Goal: Information Seeking & Learning: Learn about a topic

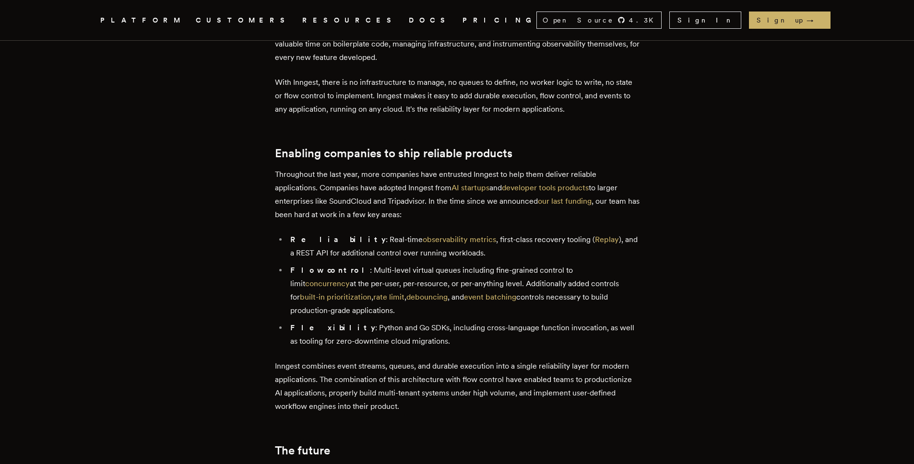
scroll to position [525, 0]
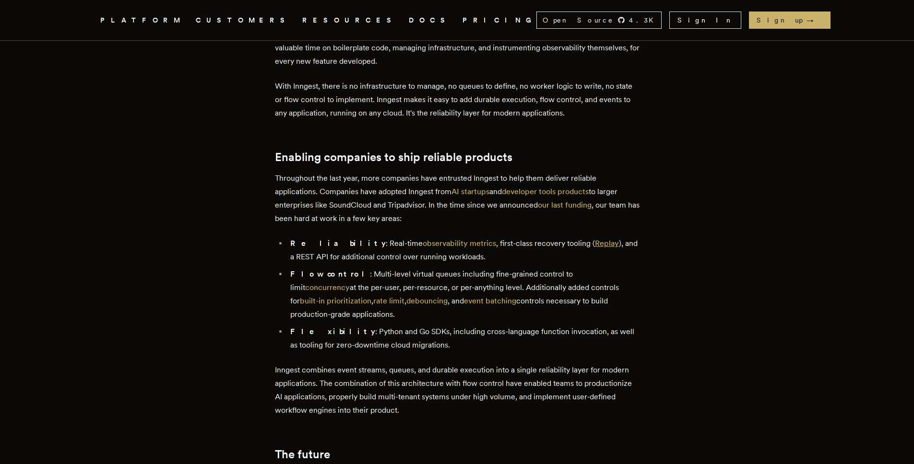
click at [595, 239] on link "Replay" at bounding box center [607, 243] width 24 height 9
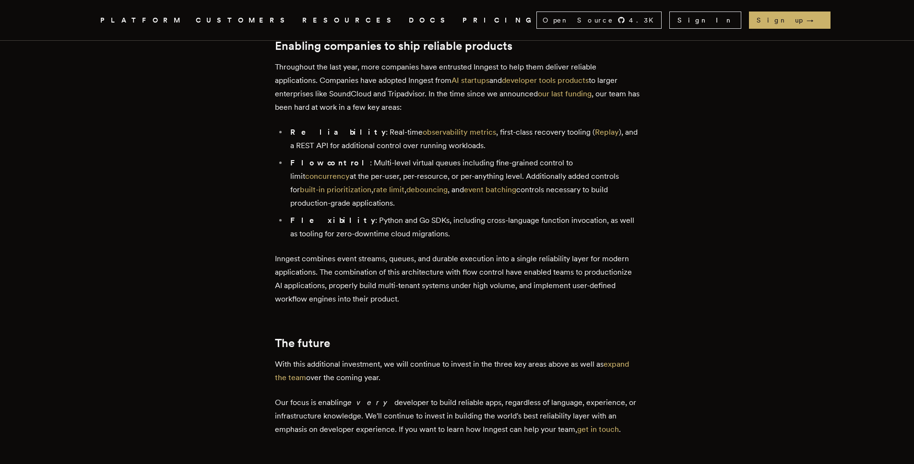
scroll to position [808, 0]
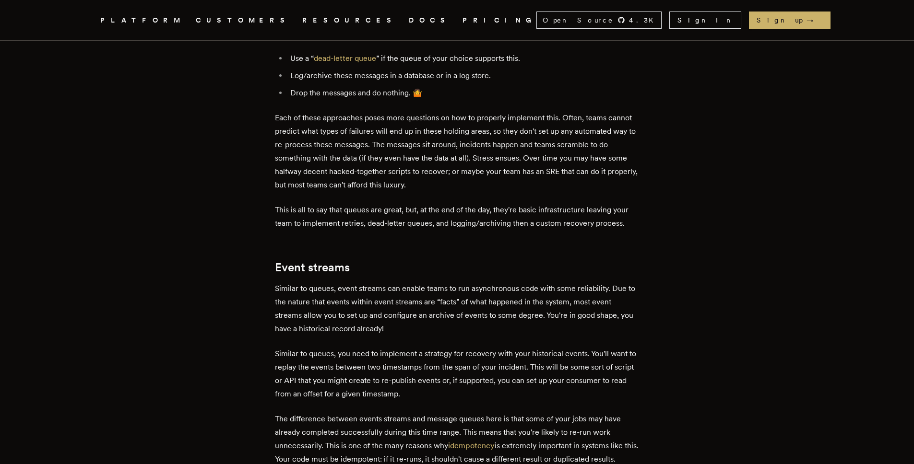
scroll to position [1018, 0]
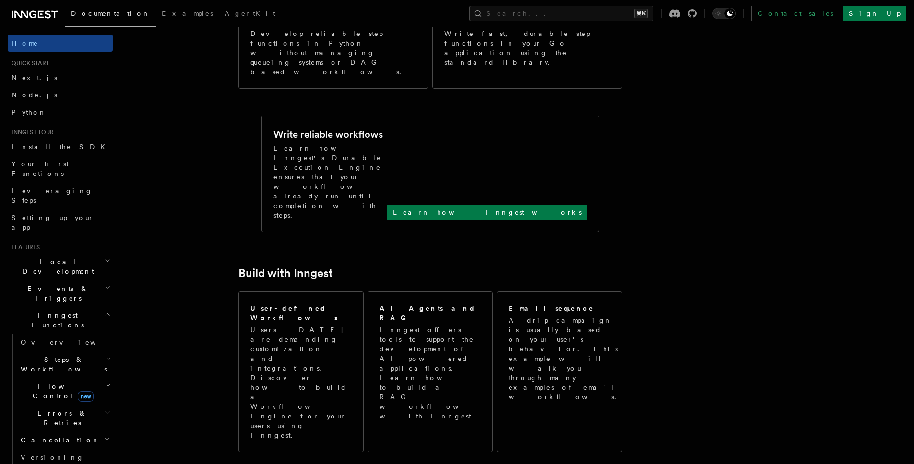
scroll to position [325, 0]
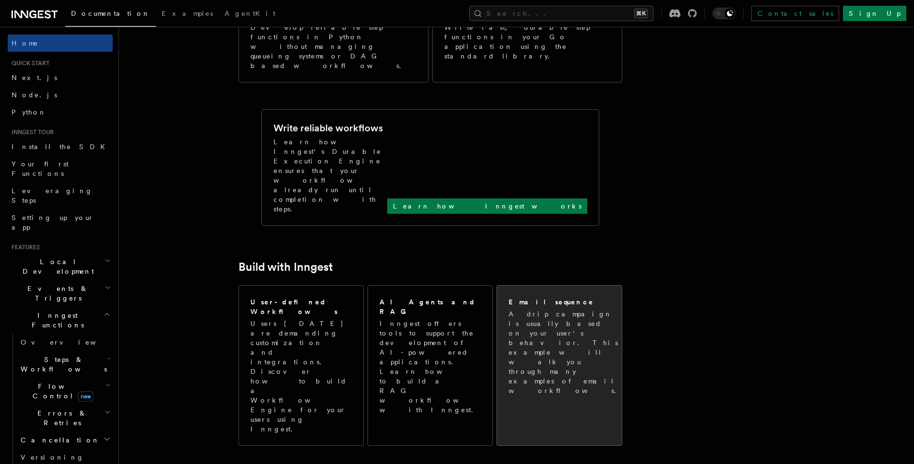
click at [524, 309] on p "A drip campaign is usually based on your user's behavior. This example will wal…" at bounding box center [565, 352] width 113 height 86
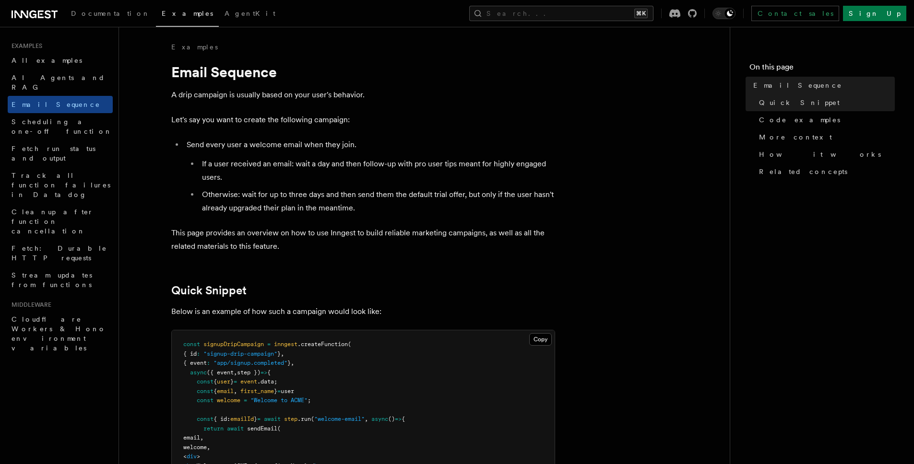
click at [162, 12] on span "Examples" at bounding box center [187, 14] width 51 height 8
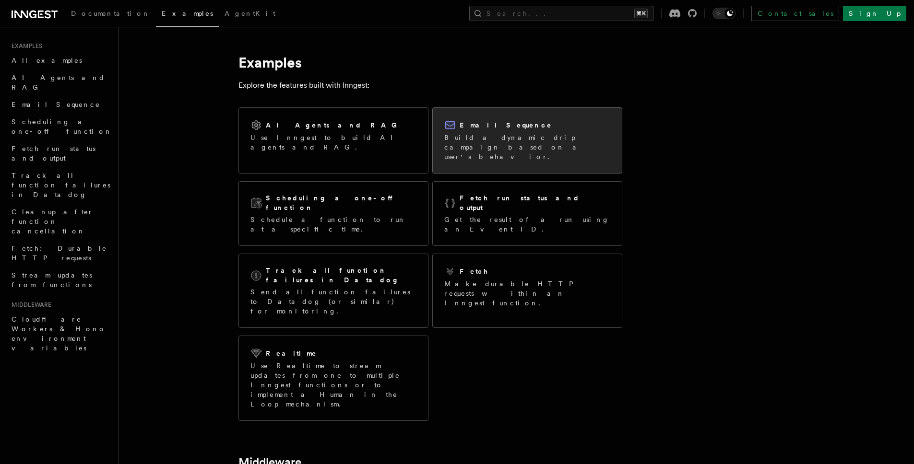
click at [512, 138] on p "Build a dynamic drip campaign based on a user's behavior." at bounding box center [527, 147] width 166 height 29
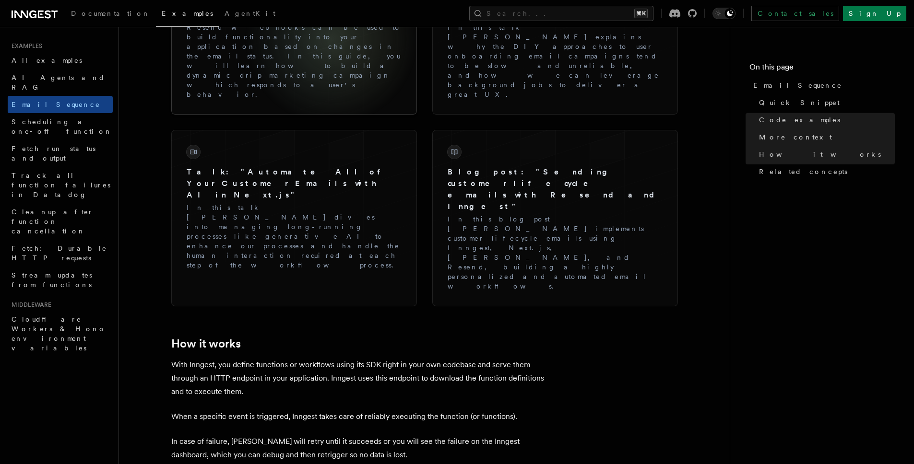
scroll to position [1303, 0]
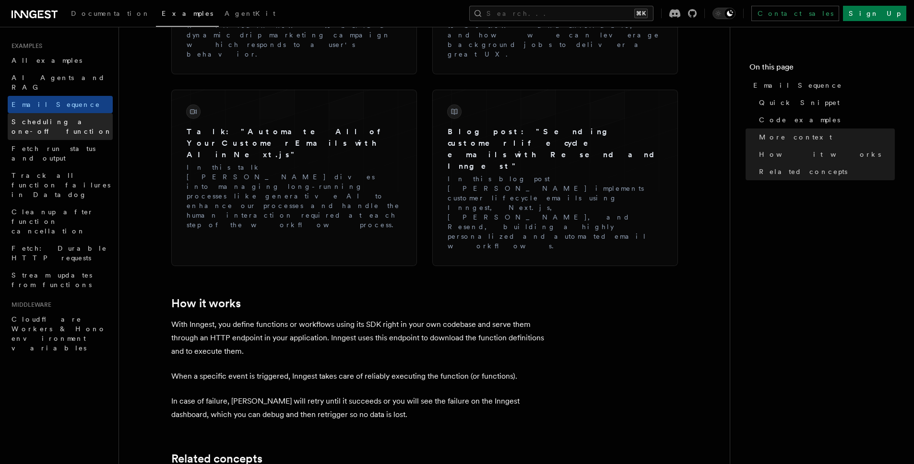
click at [81, 118] on span "Scheduling a one-off function" at bounding box center [62, 126] width 101 height 17
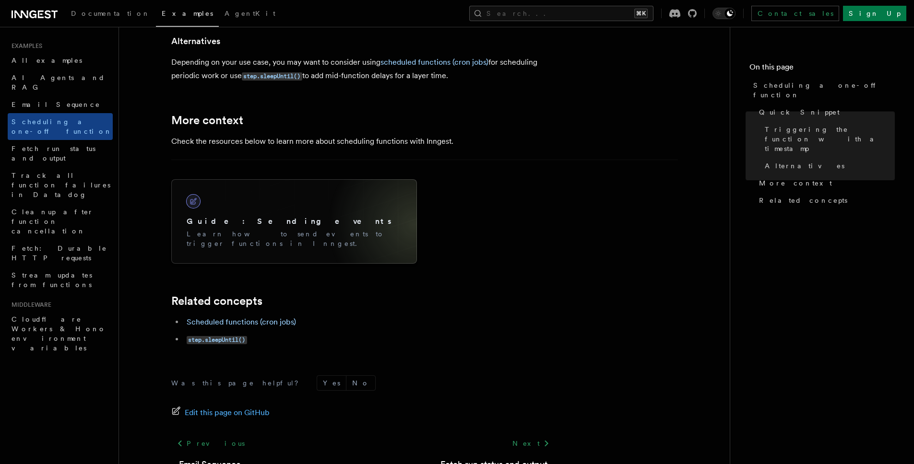
scroll to position [667, 0]
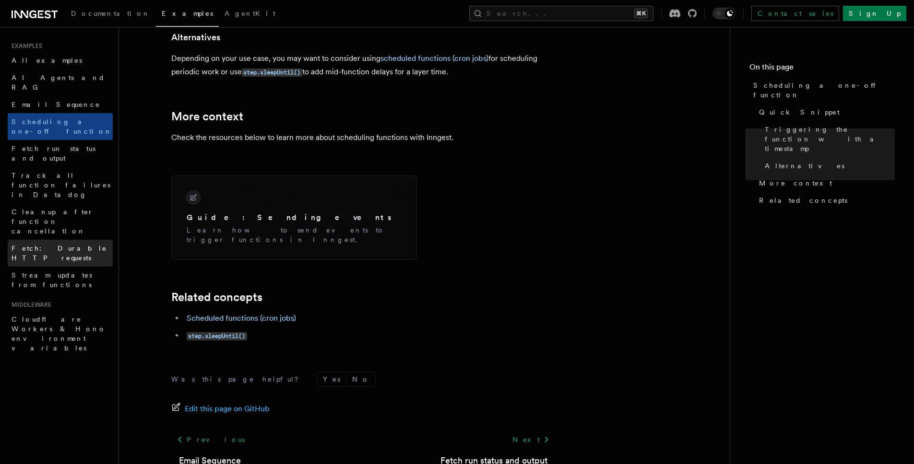
click at [59, 240] on link "Fetch: Durable HTTP requests" at bounding box center [60, 253] width 105 height 27
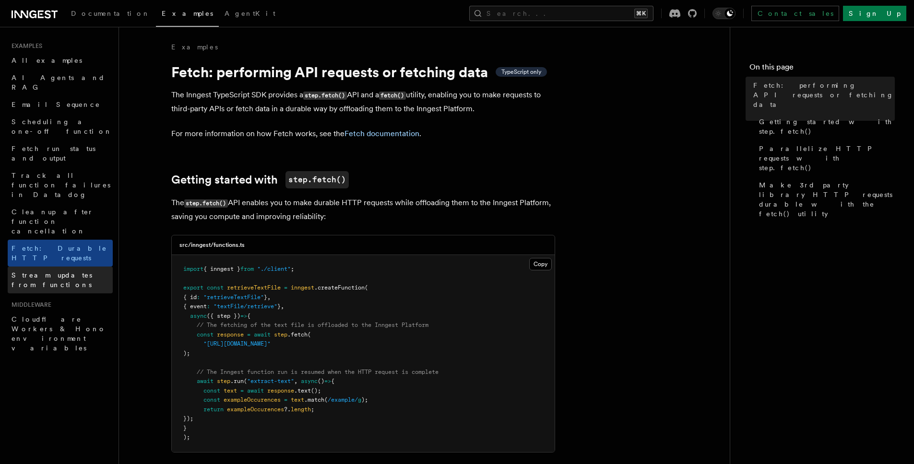
click at [79, 271] on span "Stream updates from functions" at bounding box center [62, 280] width 101 height 19
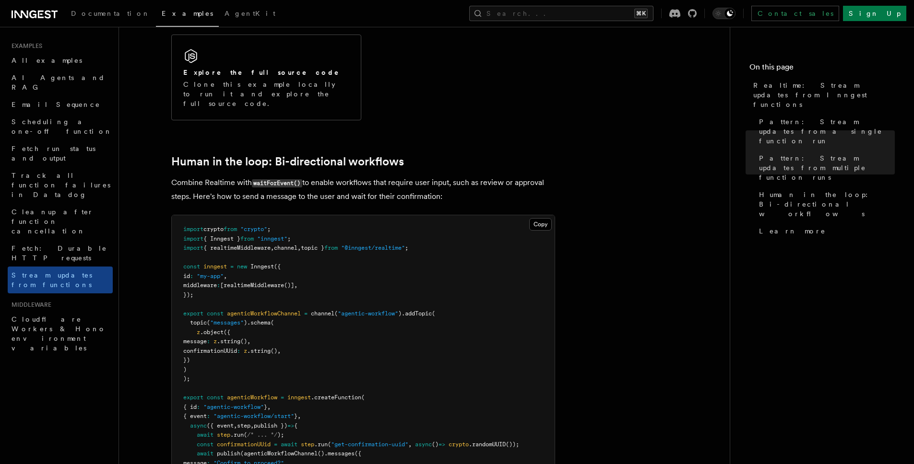
scroll to position [1760, 0]
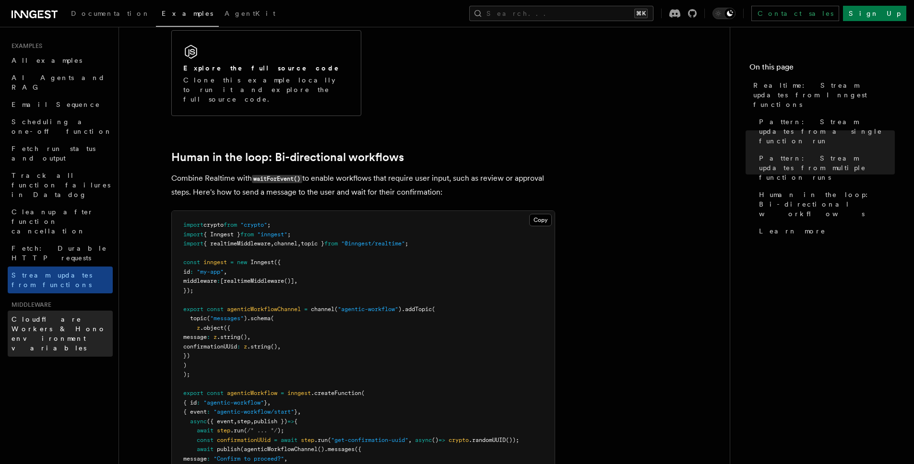
click at [91, 316] on span "Cloudflare Workers & Hono environment variables" at bounding box center [59, 334] width 95 height 36
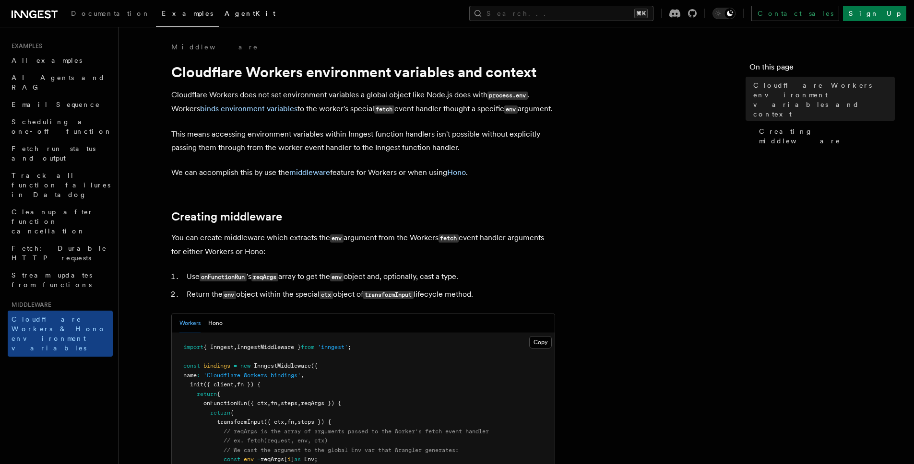
click at [219, 20] on link "AgentKit" at bounding box center [250, 14] width 62 height 23
